Goal: Transaction & Acquisition: Purchase product/service

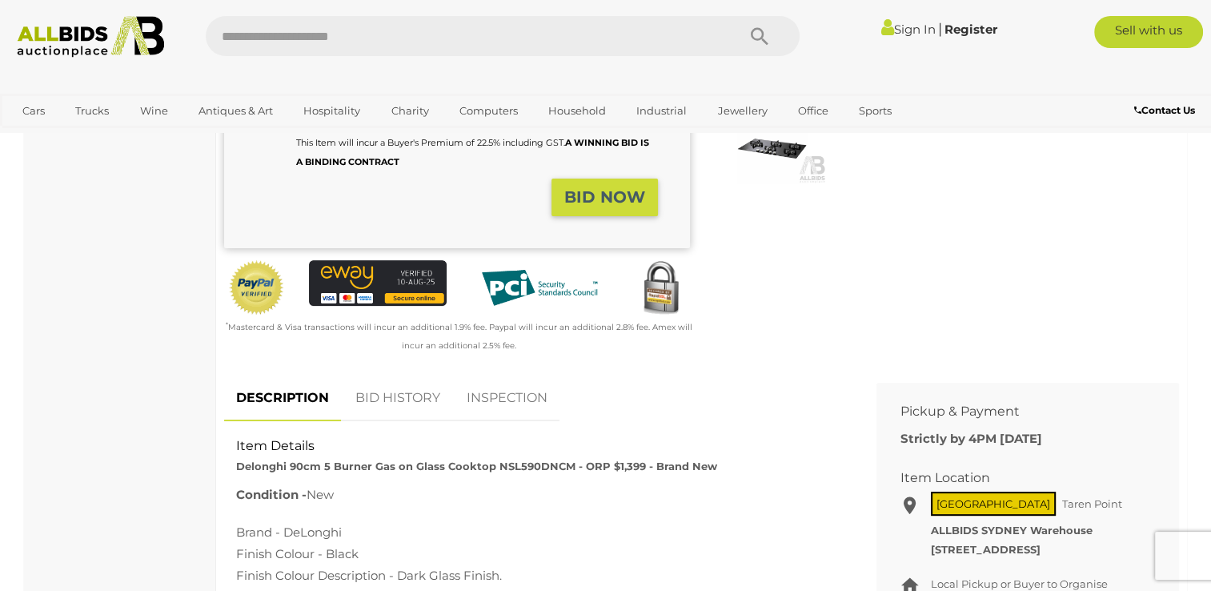
scroll to position [400, 0]
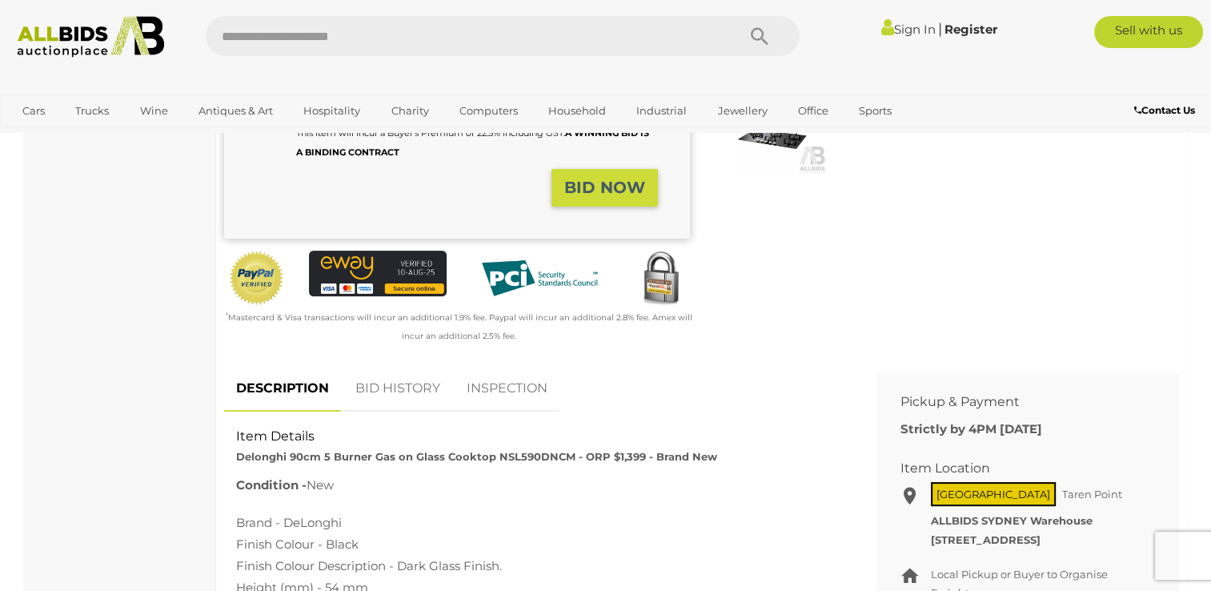
click at [405, 387] on link "BID HISTORY" at bounding box center [397, 388] width 109 height 47
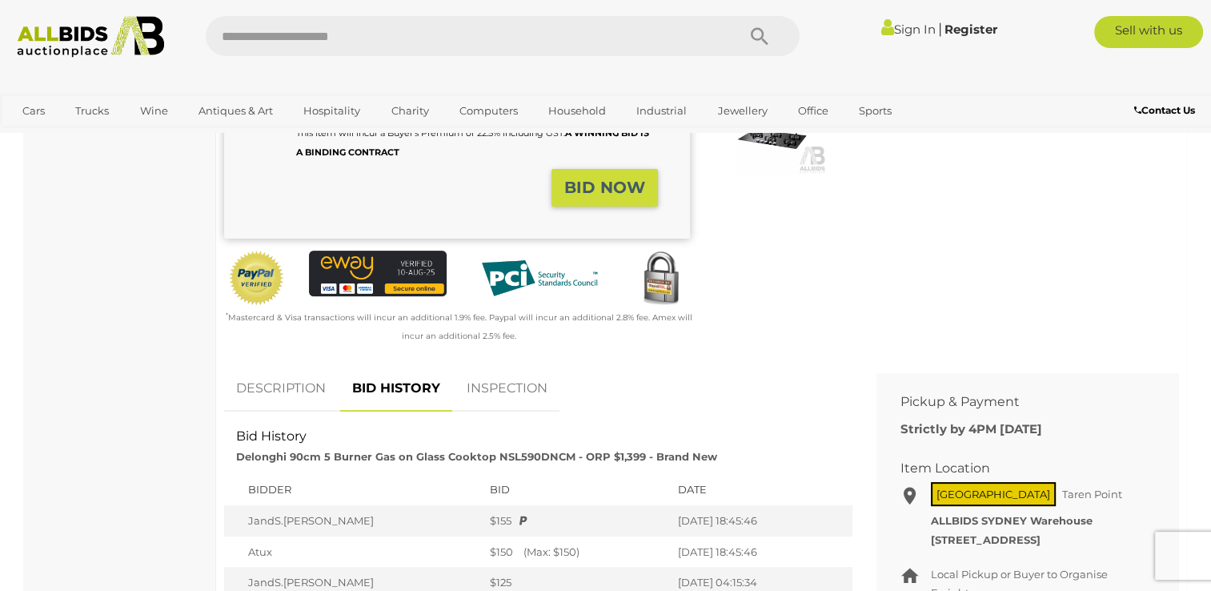
click at [311, 392] on link "DESCRIPTION" at bounding box center [281, 388] width 114 height 47
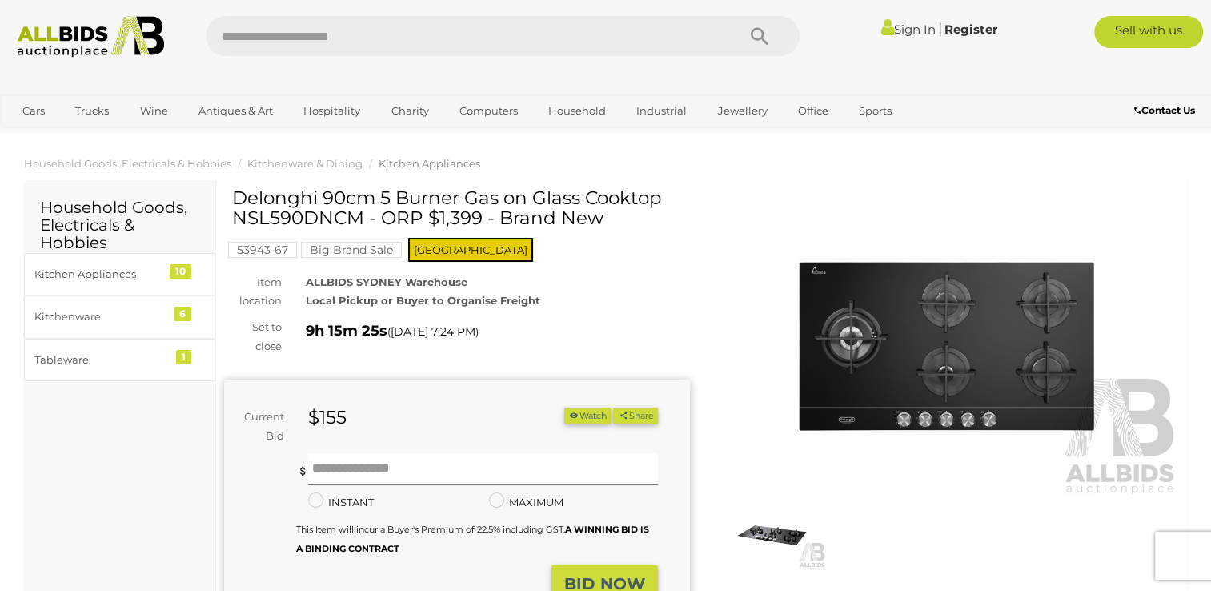
scroll to position [0, 0]
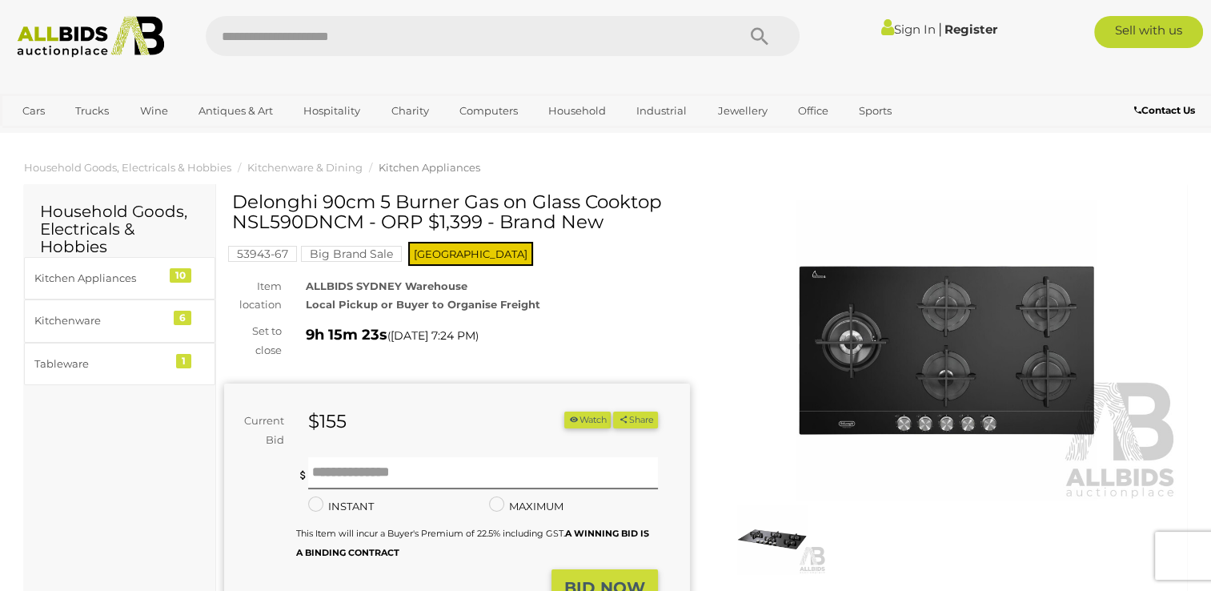
click at [932, 354] on img at bounding box center [947, 350] width 466 height 300
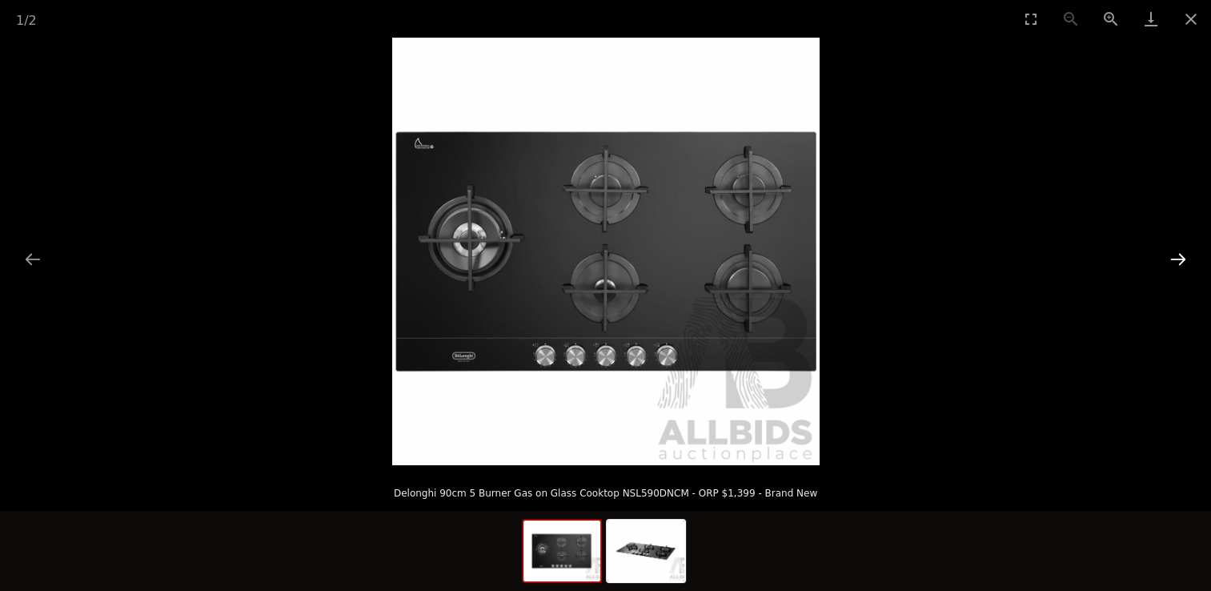
click at [1183, 259] on button "Next slide" at bounding box center [1178, 258] width 34 height 31
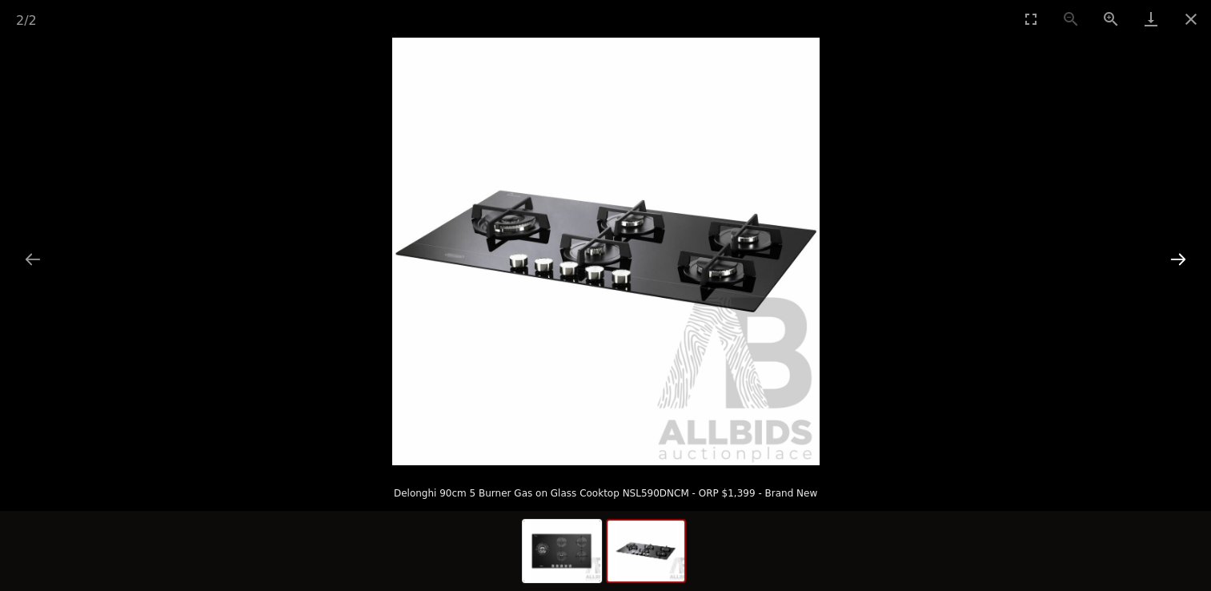
click at [1183, 259] on button "Next slide" at bounding box center [1178, 258] width 34 height 31
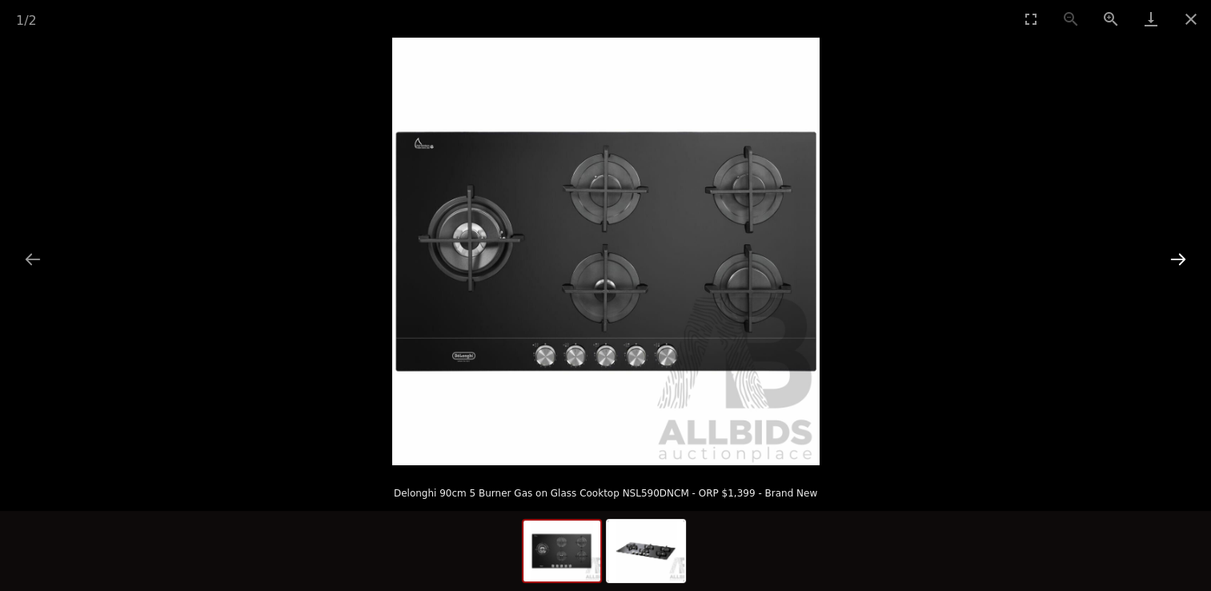
click at [1183, 259] on button "Next slide" at bounding box center [1178, 258] width 34 height 31
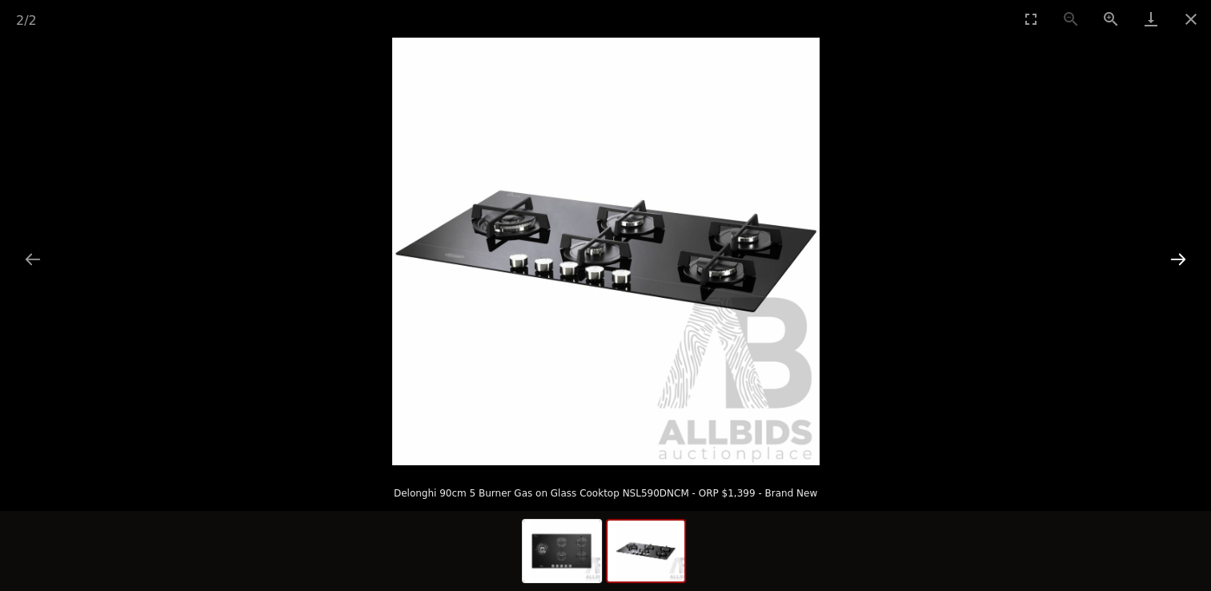
click at [1183, 259] on button "Next slide" at bounding box center [1178, 258] width 34 height 31
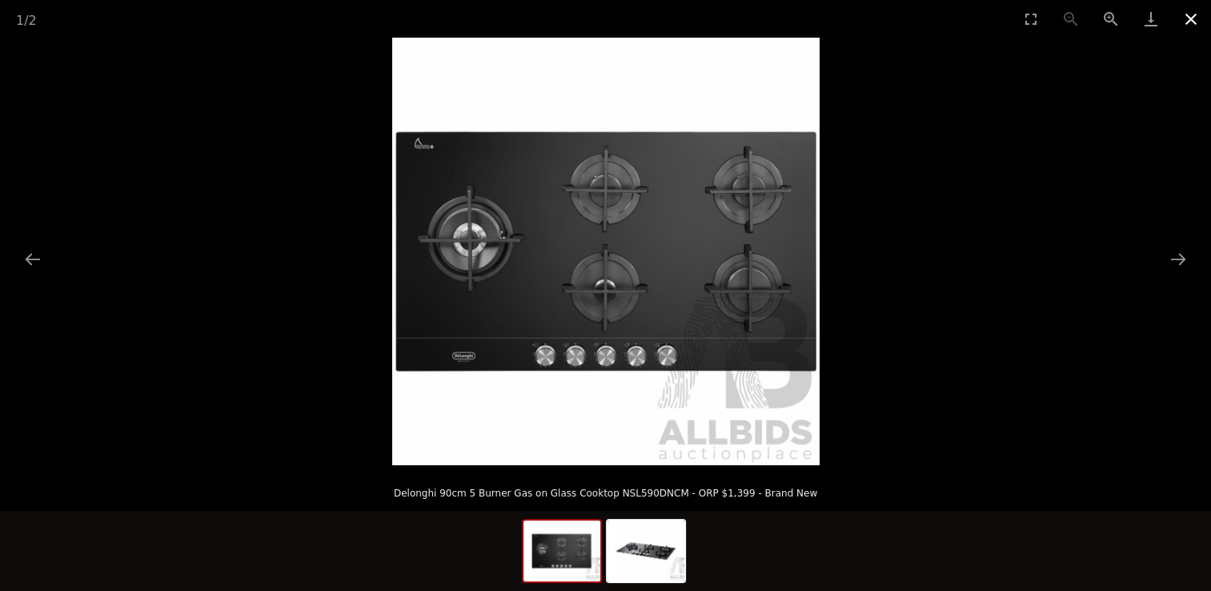
click at [1197, 16] on button "Close gallery" at bounding box center [1191, 19] width 40 height 38
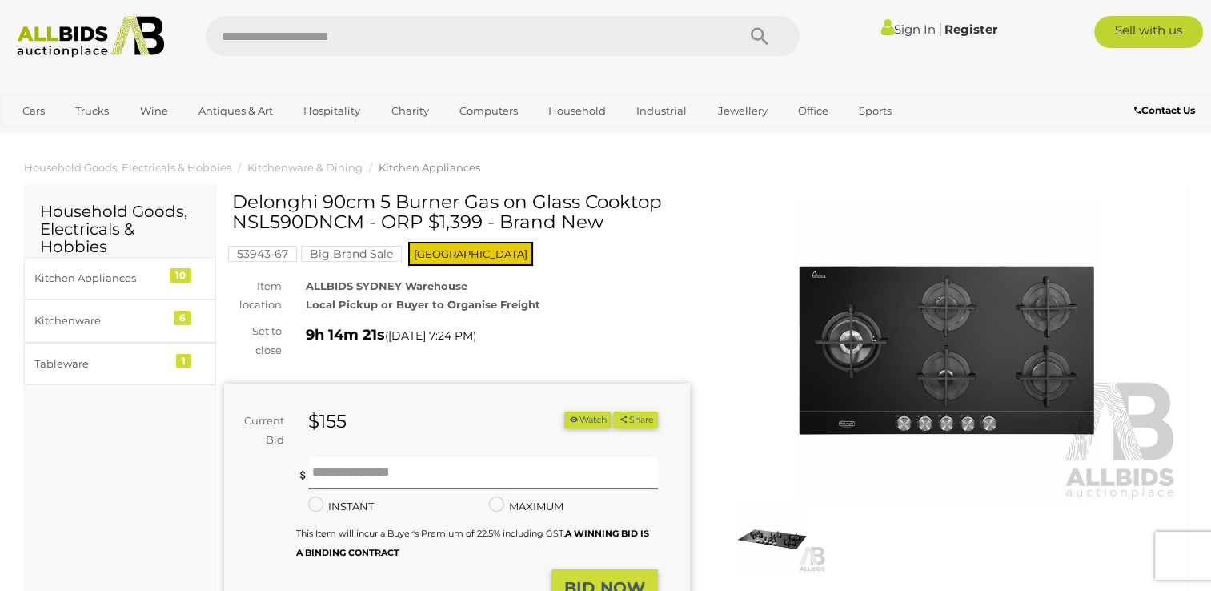
click at [910, 30] on link "Sign In" at bounding box center [908, 29] width 54 height 15
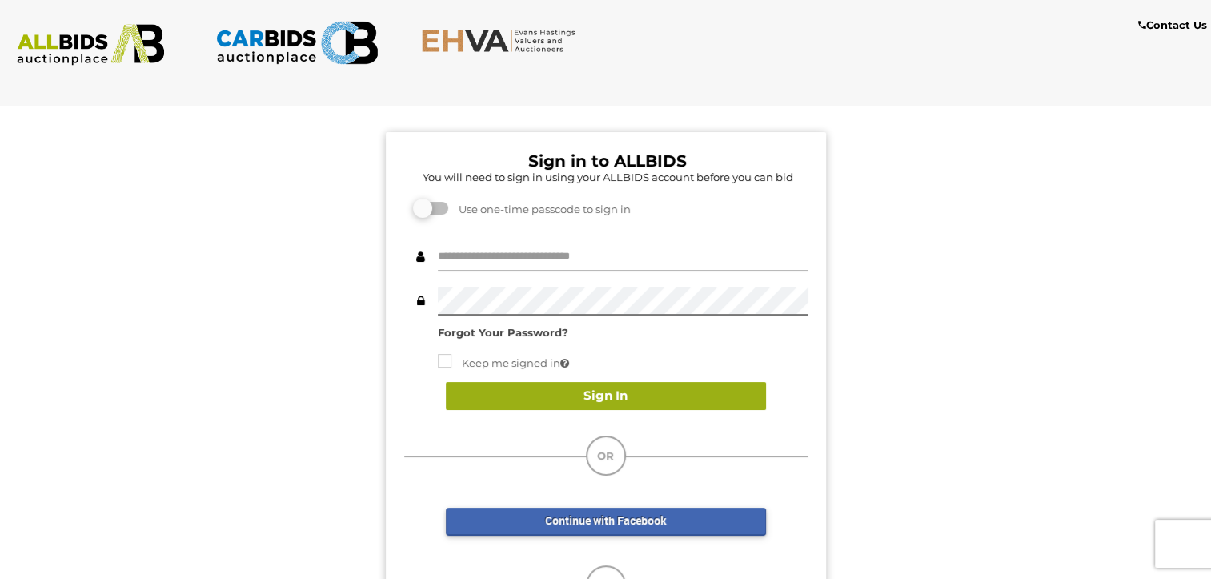
type input "**********"
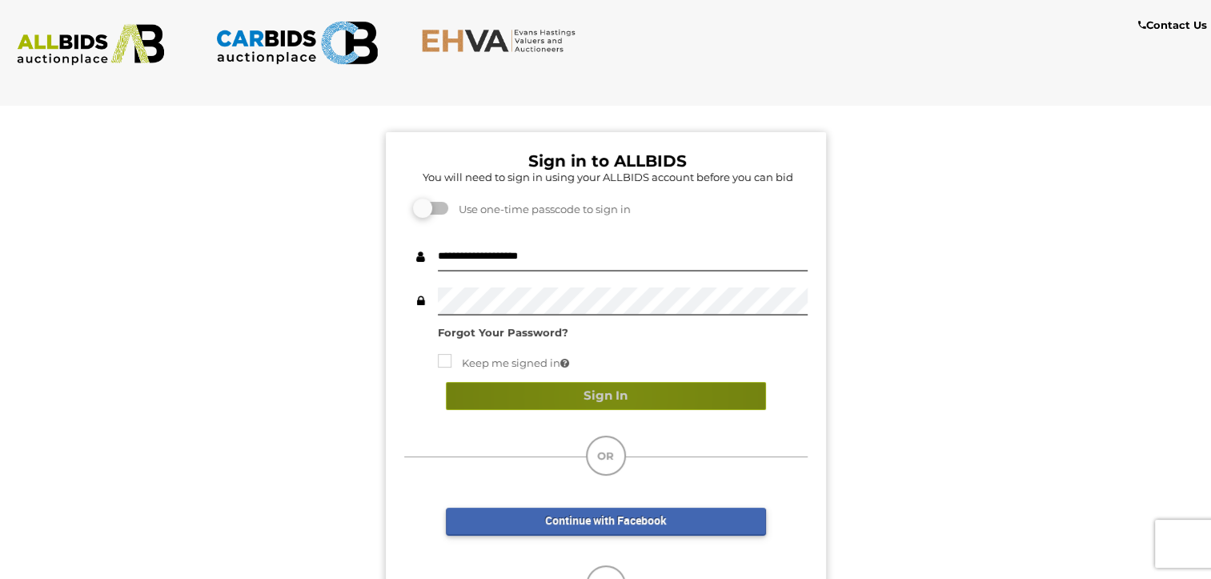
click at [617, 395] on button "Sign In" at bounding box center [606, 396] width 320 height 28
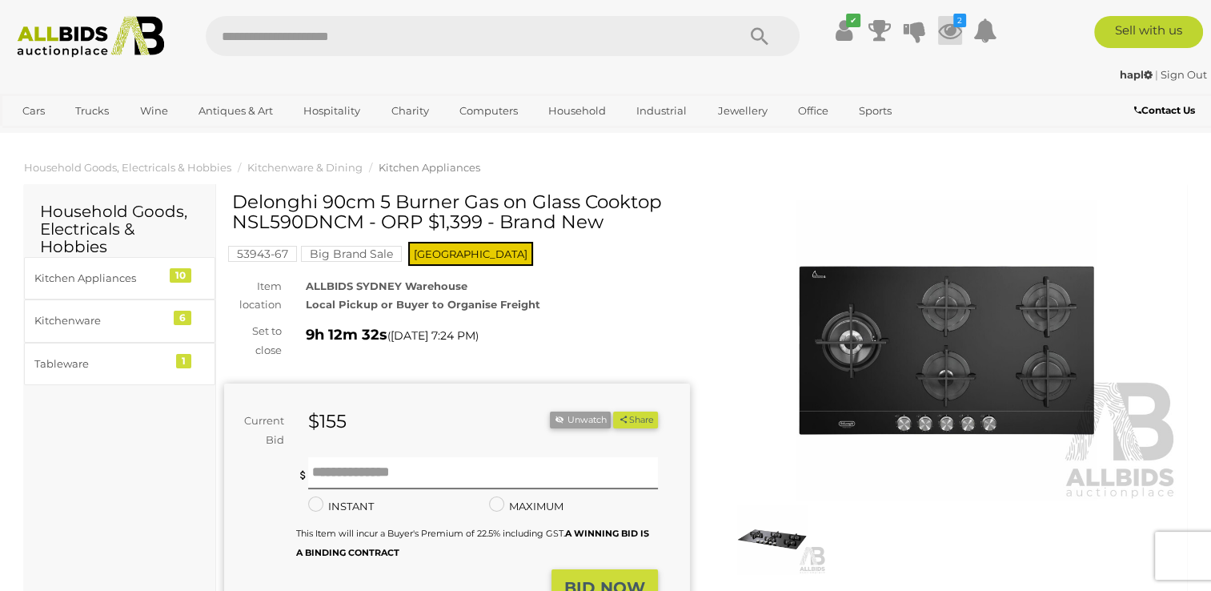
click at [950, 30] on icon at bounding box center [950, 30] width 24 height 29
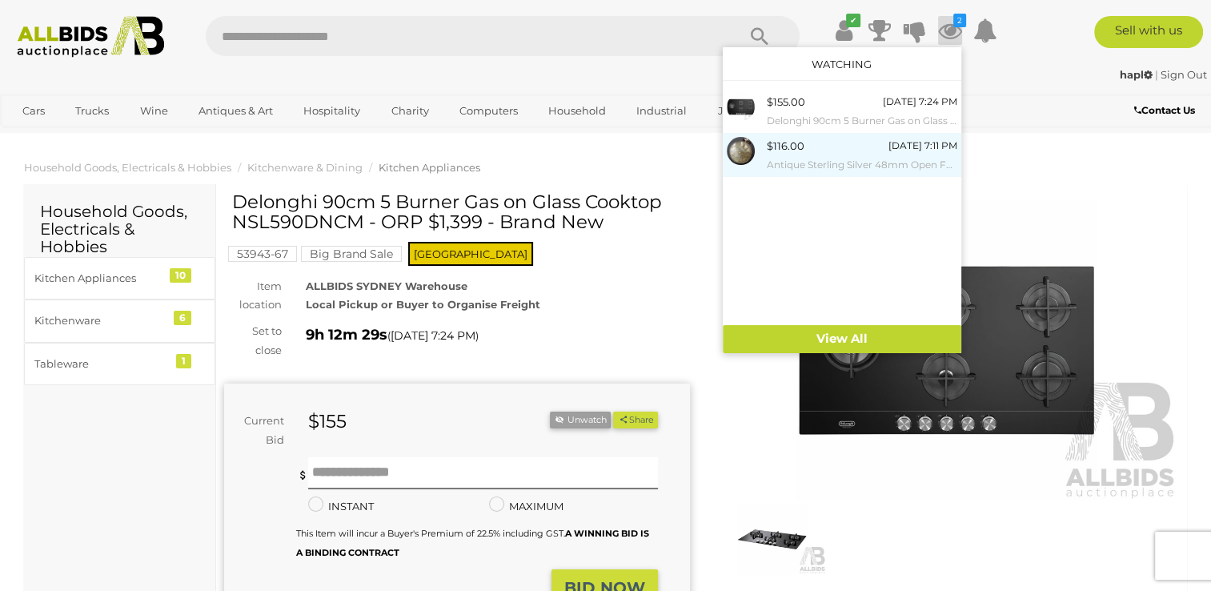
click at [772, 144] on span "$116.00" at bounding box center [786, 145] width 38 height 13
